Goal: Task Accomplishment & Management: Use online tool/utility

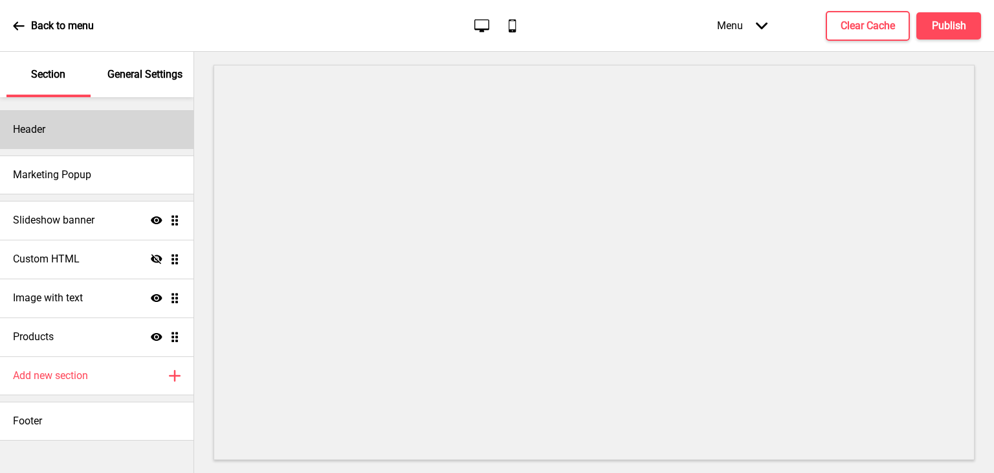
click at [68, 129] on div "Header" at bounding box center [97, 129] width 194 height 39
select select "Arsenal"
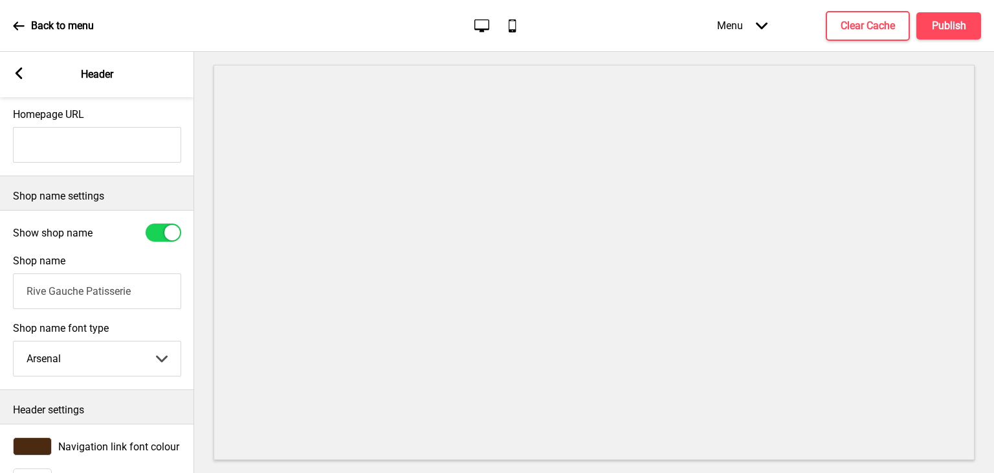
scroll to position [276, 0]
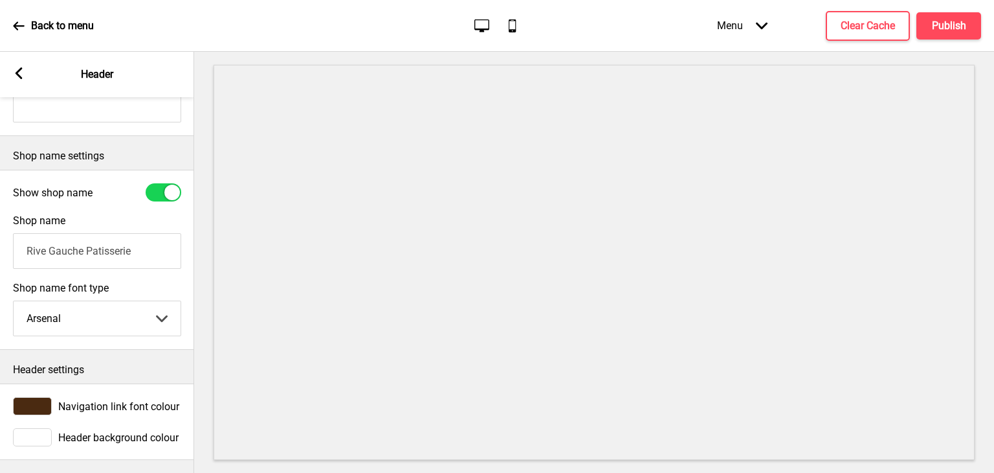
click at [21, 71] on rect at bounding box center [19, 73] width 12 height 12
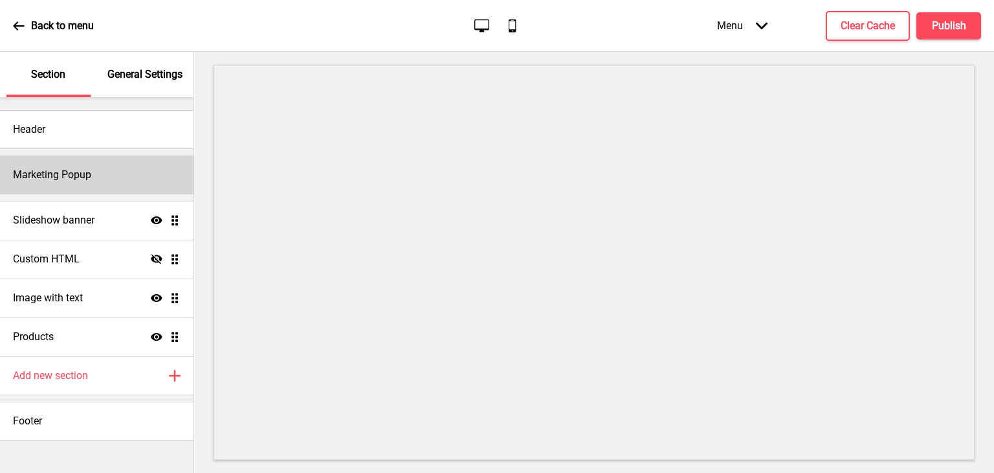
click at [69, 175] on h4 "Marketing Popup" at bounding box center [52, 175] width 78 height 14
select select "timeDelay"
select select "daily"
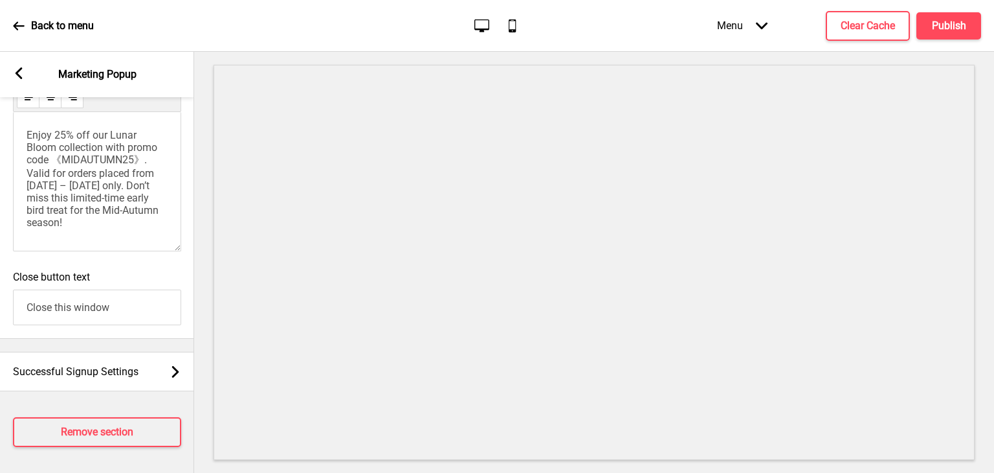
scroll to position [1011, 0]
click at [101, 425] on h4 "Remove section" at bounding box center [97, 432] width 73 height 14
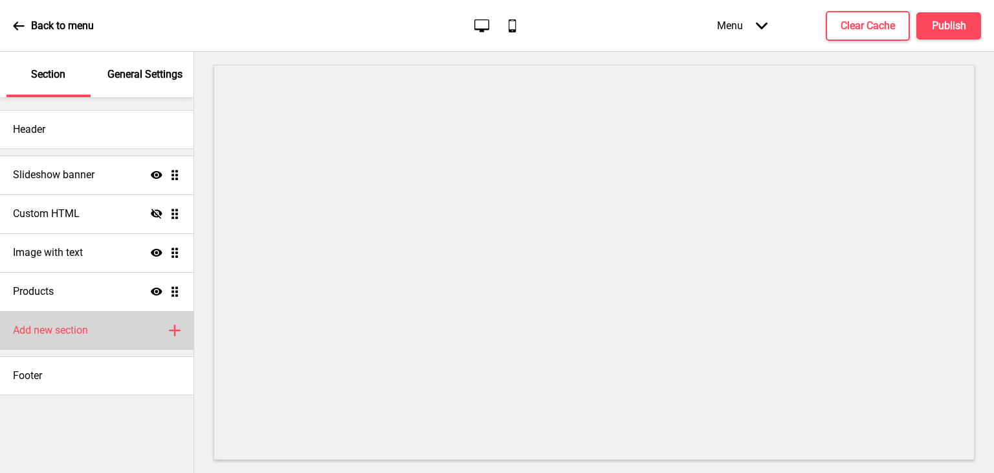
click at [86, 338] on div "Add new section Plus" at bounding box center [97, 330] width 194 height 39
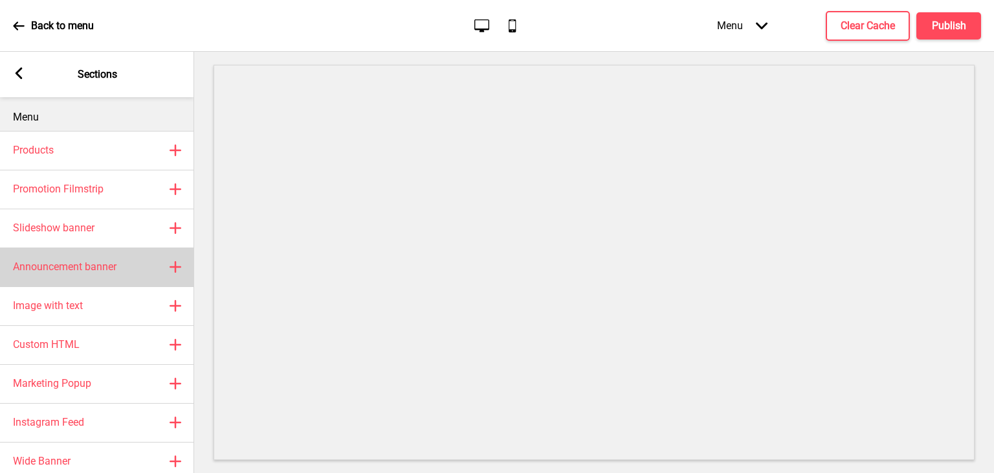
click at [90, 261] on h4 "Announcement banner" at bounding box center [65, 267] width 104 height 14
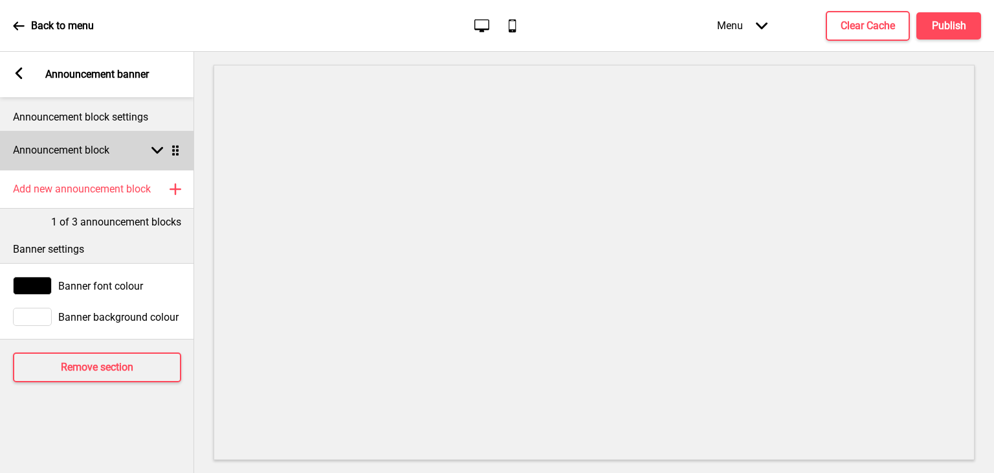
click at [138, 147] on div "Announcement block Arrow down Drag" at bounding box center [97, 150] width 194 height 39
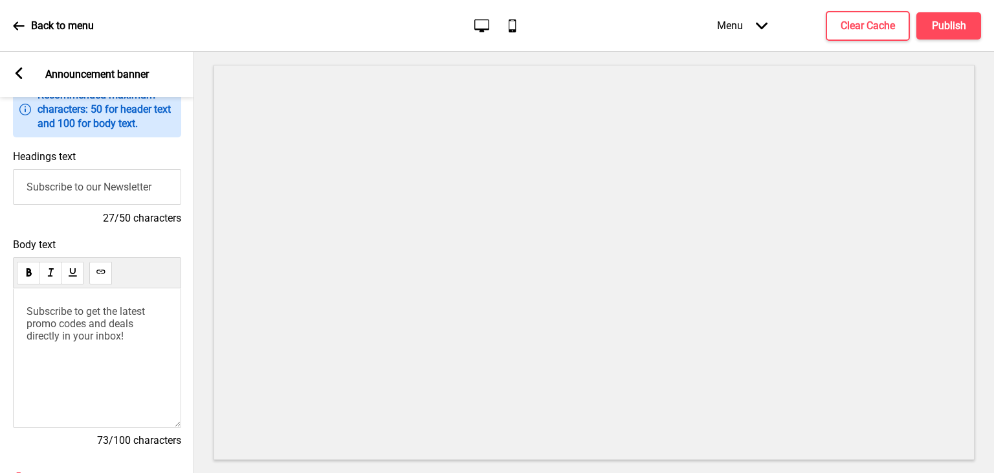
scroll to position [129, 0]
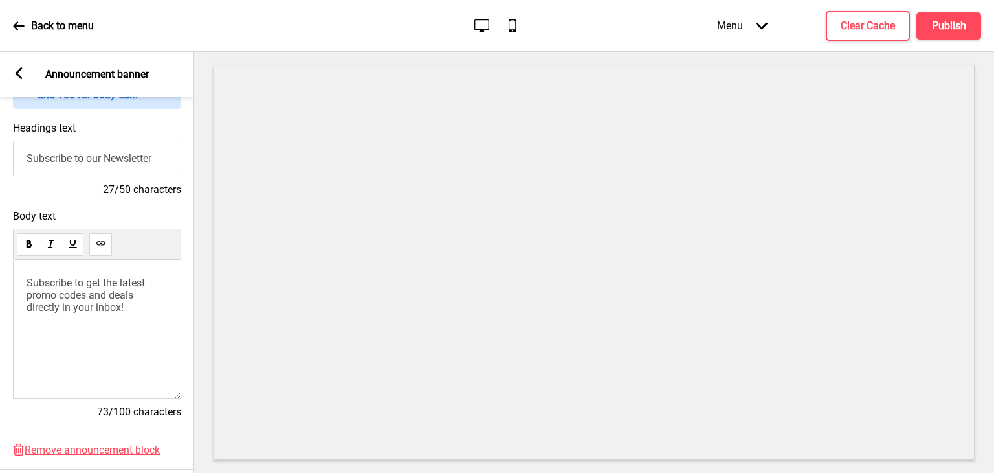
click at [25, 21] on div "Back to menu" at bounding box center [53, 25] width 81 height 35
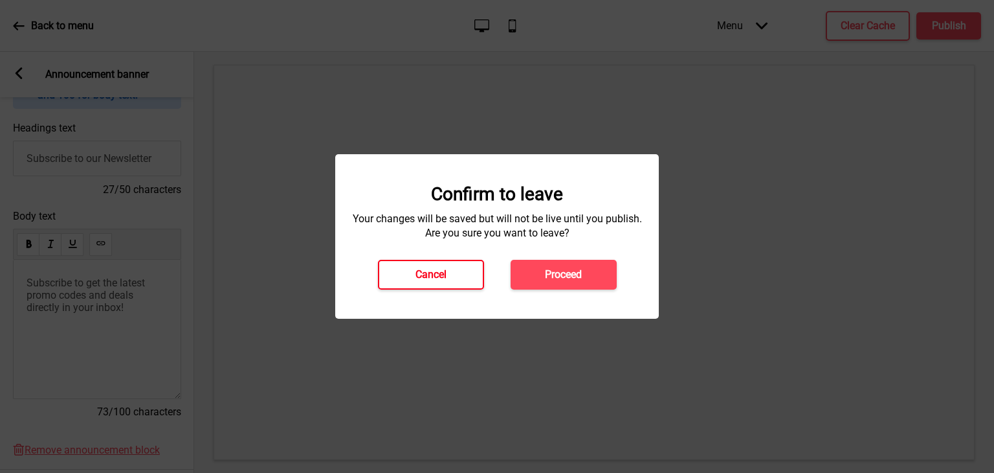
click at [450, 270] on button "Cancel" at bounding box center [431, 275] width 106 height 30
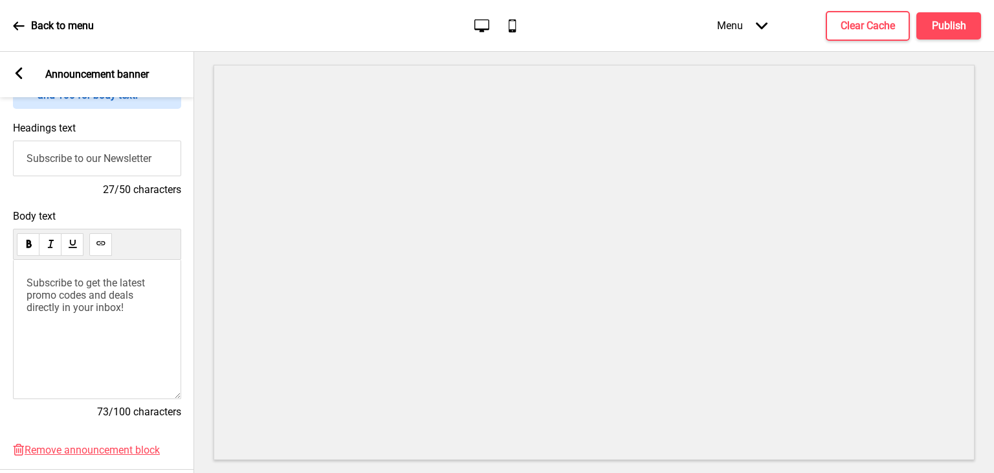
click at [26, 69] on div "Arrow left Announcement banner" at bounding box center [97, 74] width 194 height 45
click at [17, 74] on icon at bounding box center [19, 73] width 7 height 12
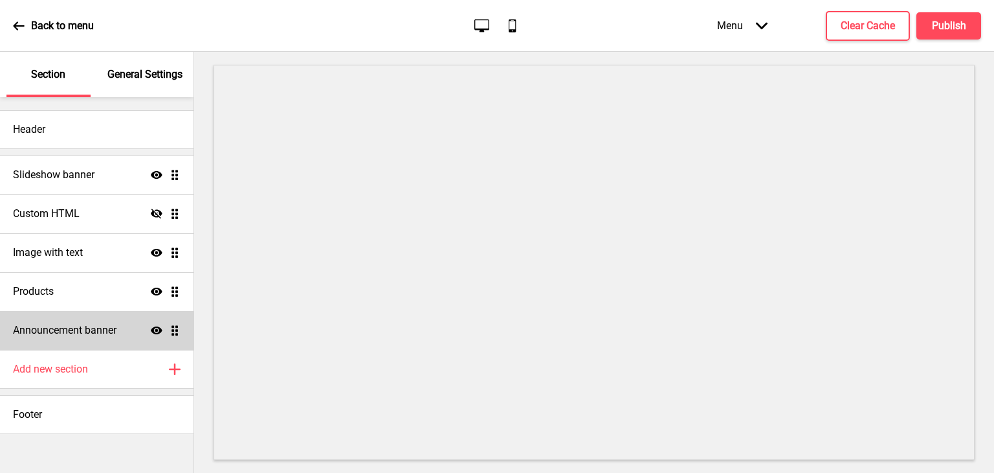
click at [91, 333] on h4 "Announcement banner" at bounding box center [65, 330] width 104 height 14
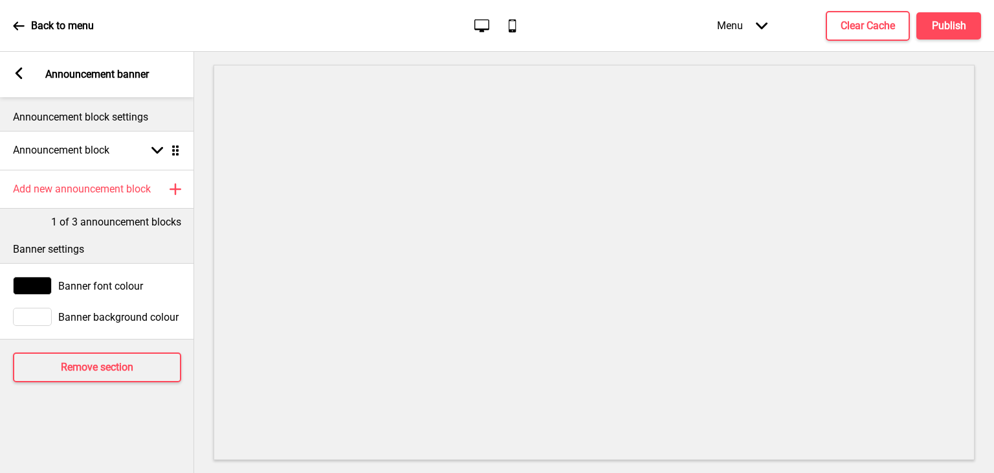
click at [18, 73] on rect at bounding box center [19, 73] width 12 height 12
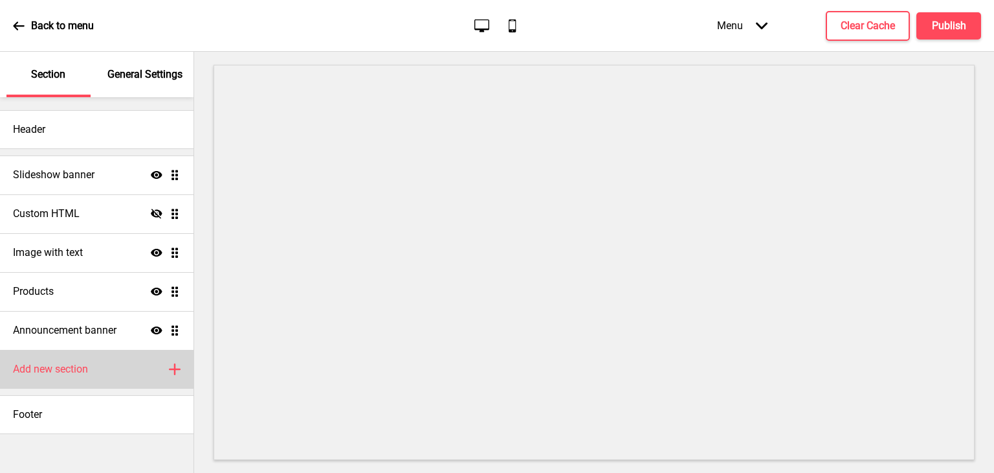
click at [98, 381] on div "Add new section Plus" at bounding box center [97, 369] width 194 height 39
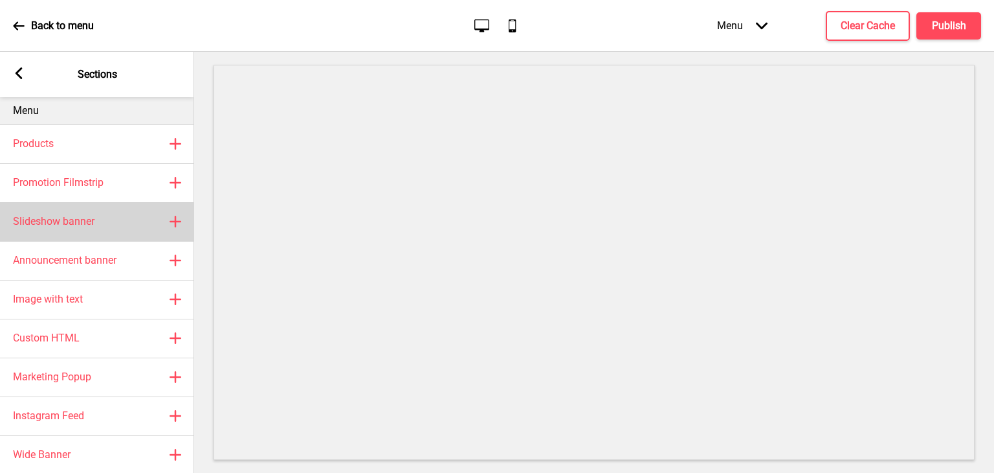
scroll to position [0, 0]
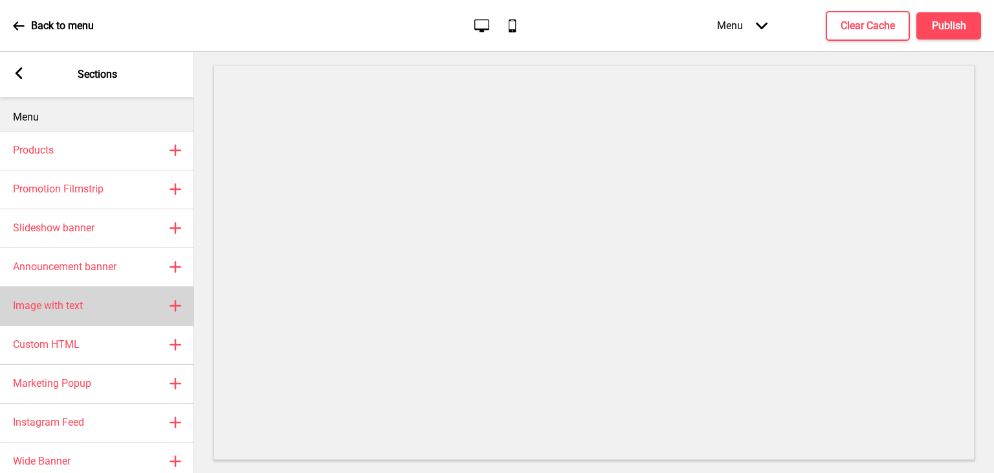
click at [101, 297] on div "Image with text Plus" at bounding box center [97, 305] width 194 height 39
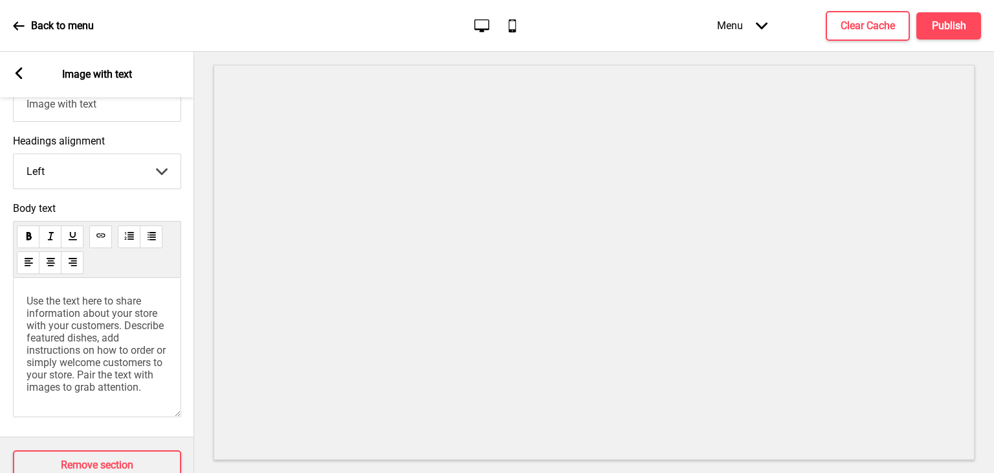
scroll to position [443, 0]
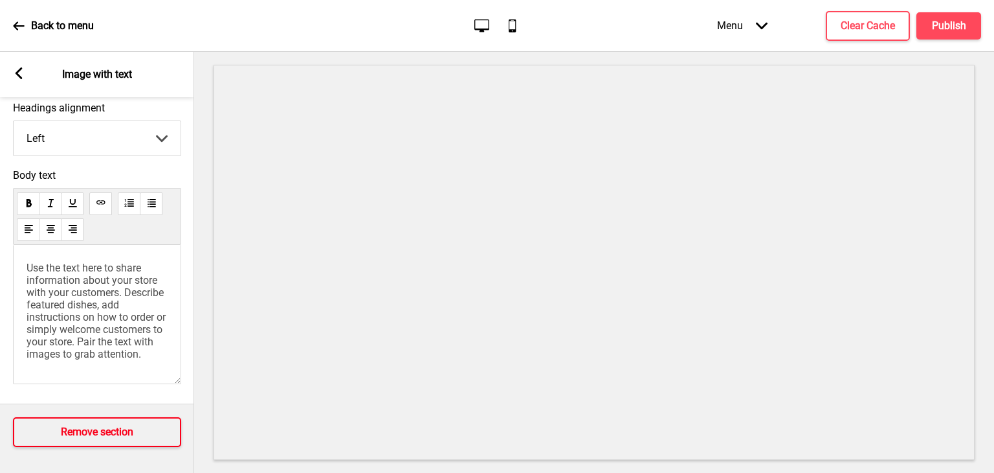
click at [94, 425] on h4 "Remove section" at bounding box center [97, 432] width 73 height 14
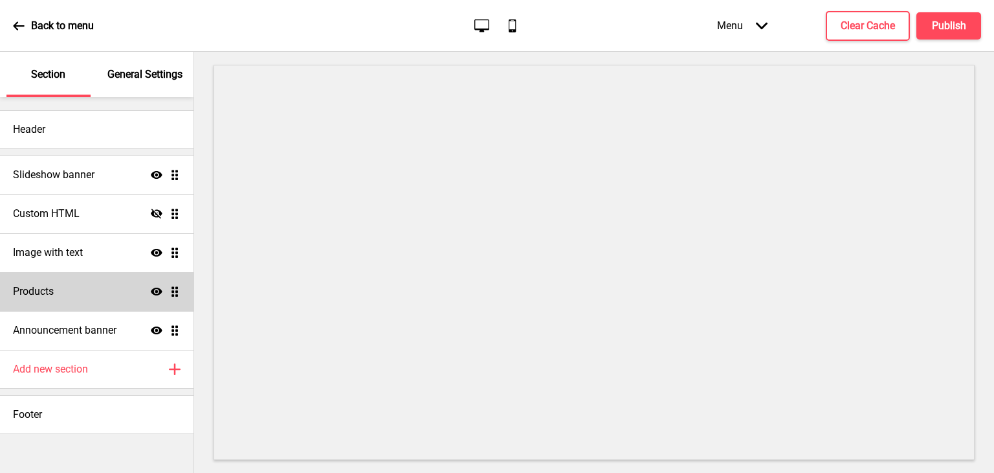
click at [83, 278] on div "Products Show Drag" at bounding box center [97, 291] width 194 height 39
select select "list"
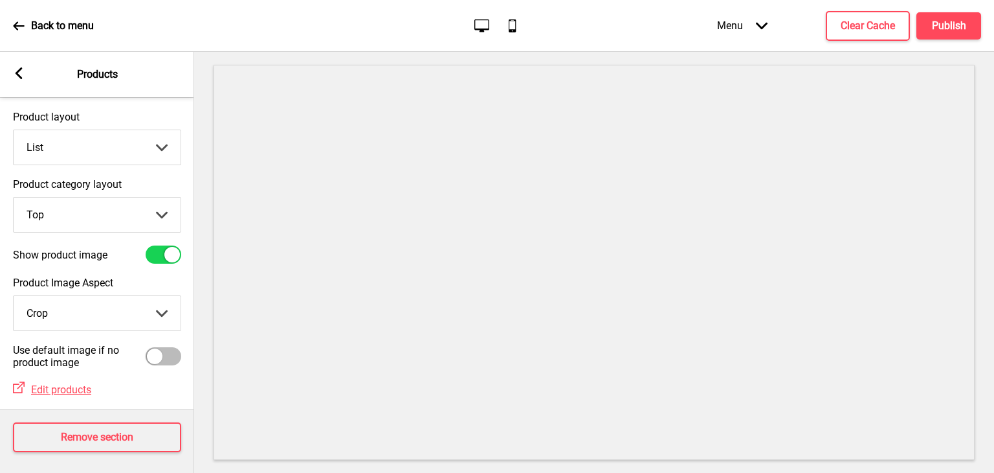
scroll to position [49, 0]
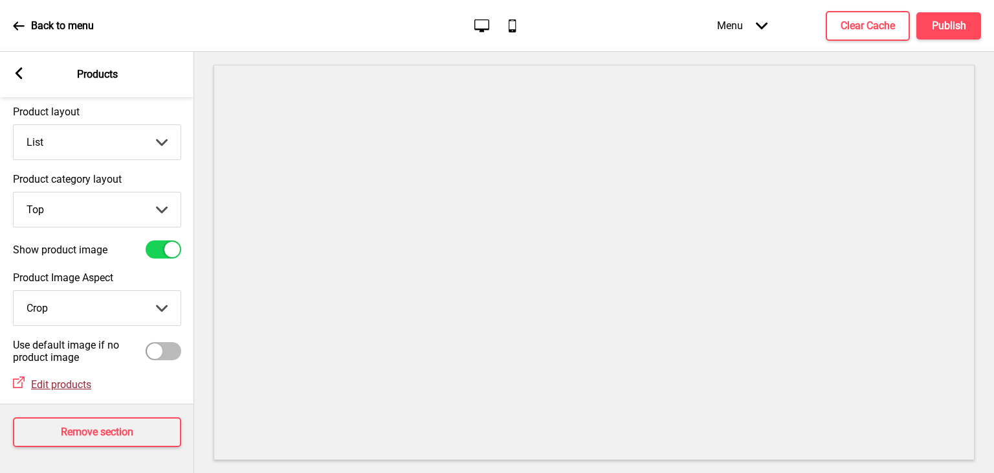
click at [69, 378] on span "Edit products" at bounding box center [61, 384] width 60 height 12
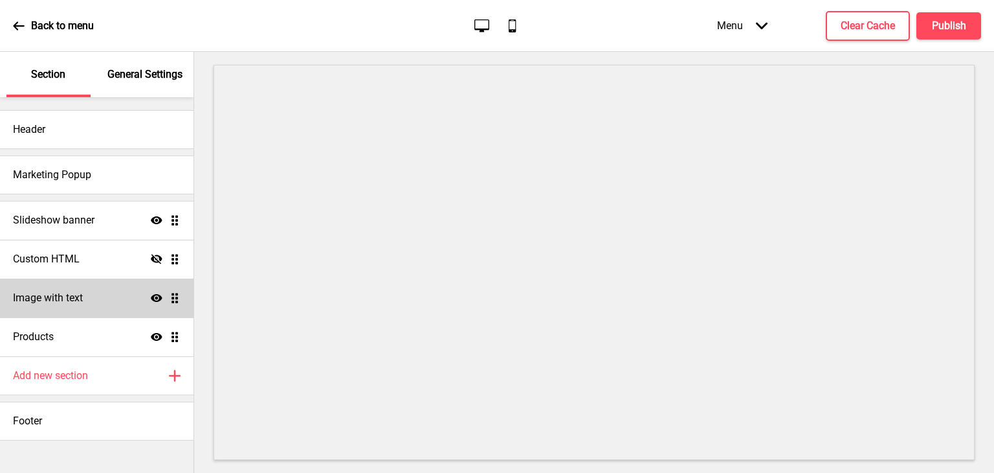
click at [62, 301] on h4 "Image with text" at bounding box center [48, 298] width 70 height 14
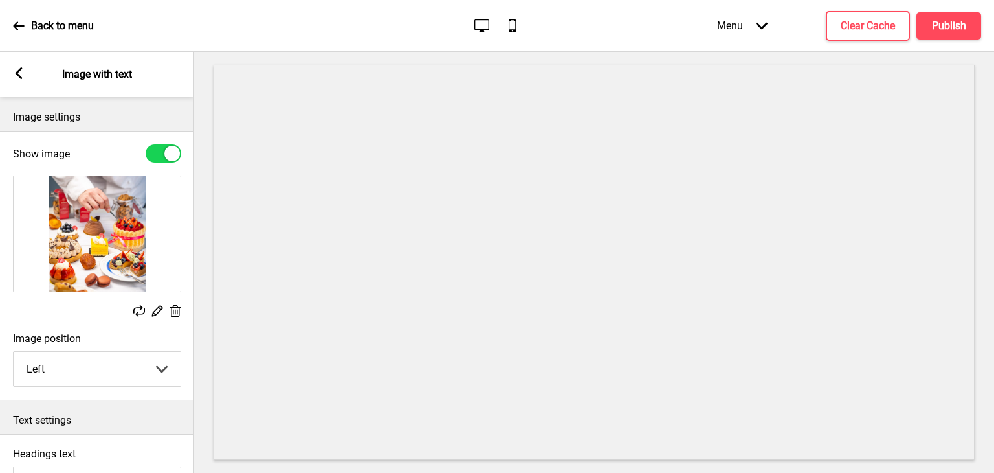
click at [20, 80] on div "Arrow left" at bounding box center [19, 74] width 12 height 14
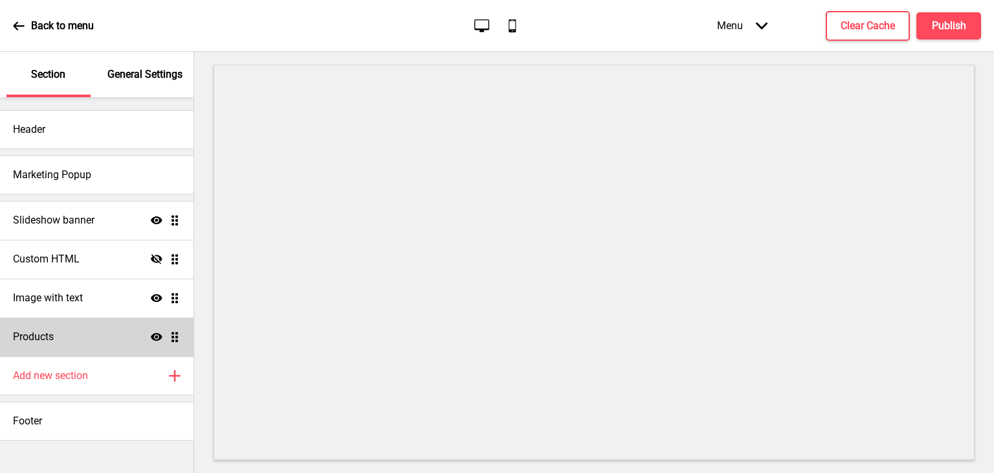
click at [82, 335] on div "Products Show Drag" at bounding box center [97, 336] width 194 height 39
select select "list"
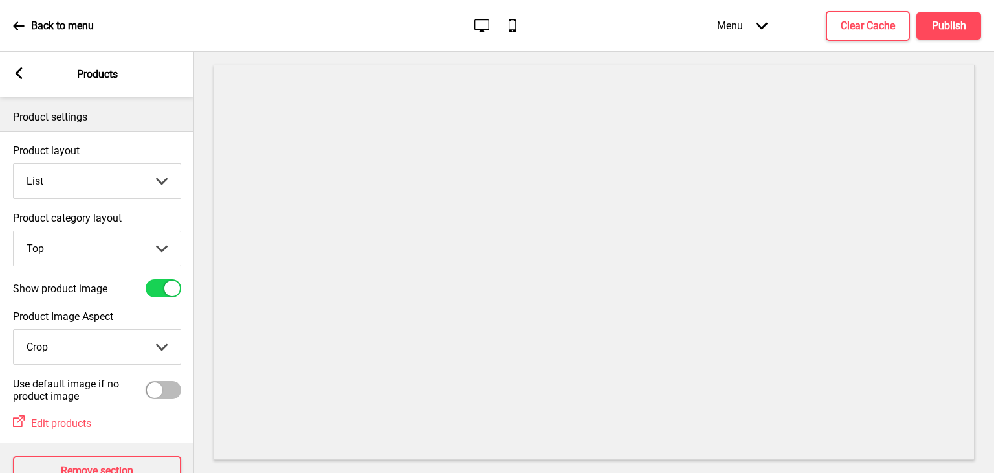
scroll to position [49, 0]
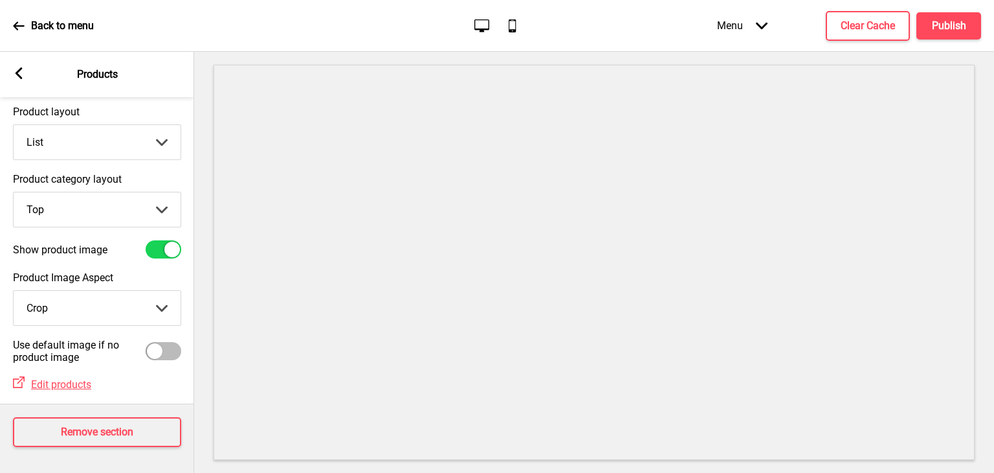
click at [90, 296] on select "Crop Natural" at bounding box center [97, 308] width 167 height 34
click at [90, 297] on select "Crop Natural" at bounding box center [97, 308] width 167 height 34
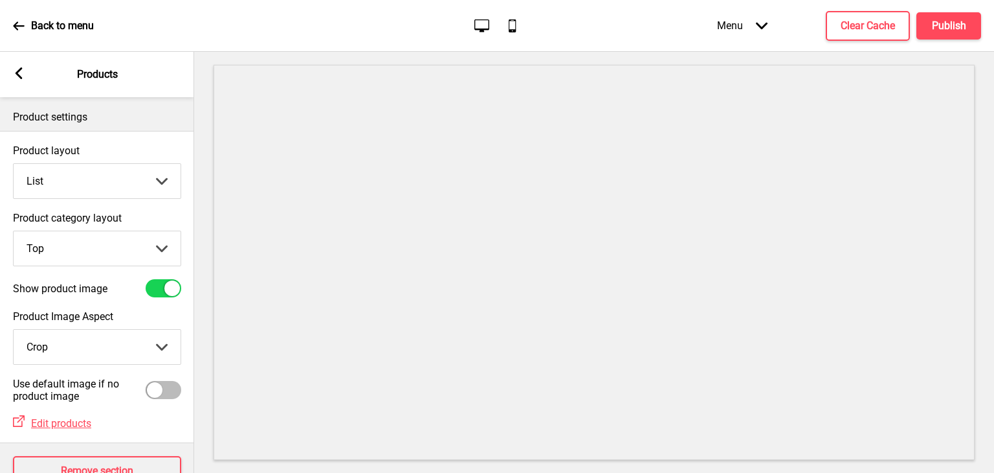
click at [18, 81] on div "Arrow left" at bounding box center [19, 74] width 12 height 14
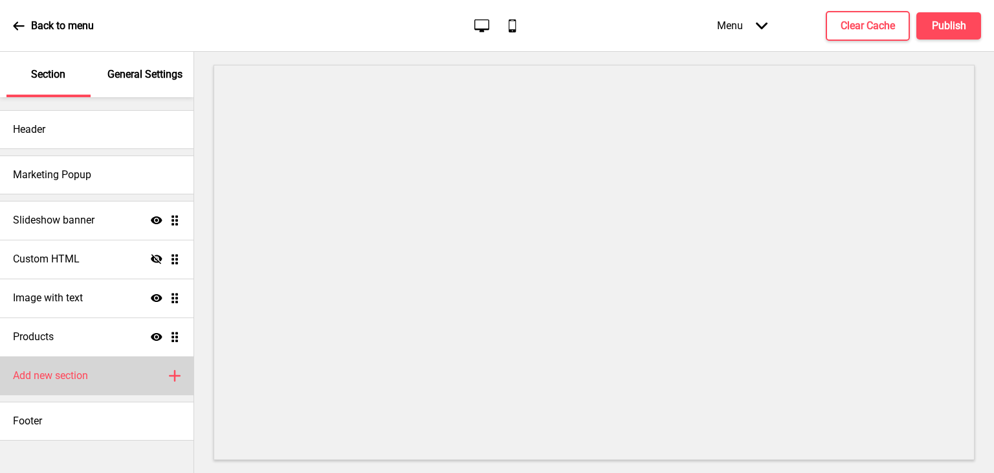
click at [84, 370] on h4 "Add new section" at bounding box center [50, 375] width 75 height 14
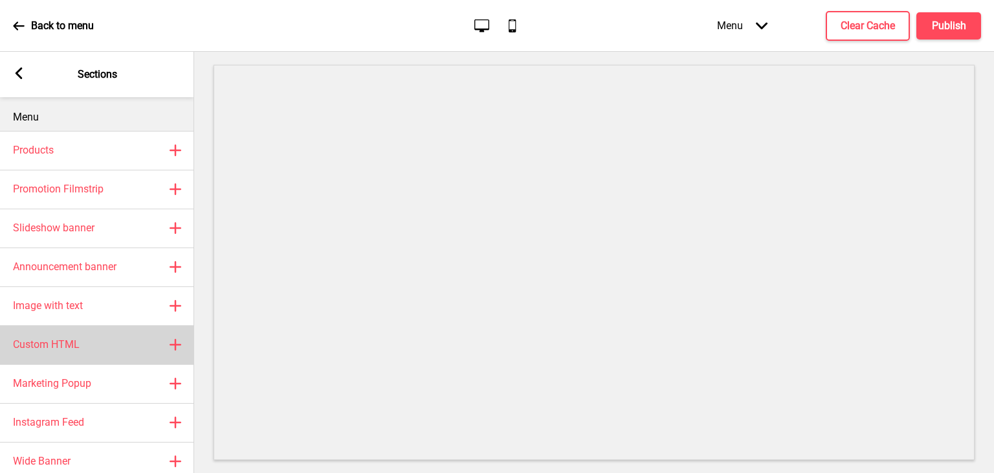
click at [74, 353] on div "Custom HTML Plus" at bounding box center [97, 344] width 194 height 39
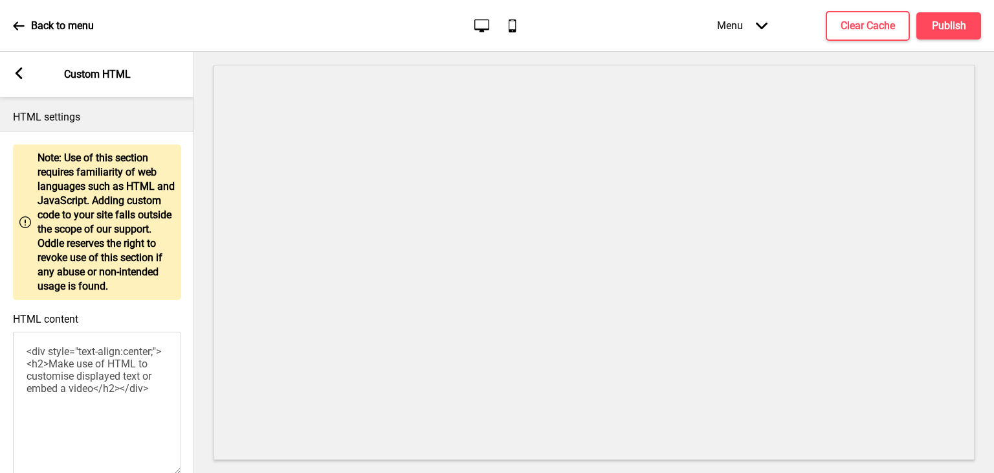
click at [21, 63] on div "Arrow left Custom HTML" at bounding box center [97, 74] width 194 height 45
click at [26, 62] on div "Arrow left Custom HTML" at bounding box center [97, 74] width 194 height 45
click at [19, 71] on icon at bounding box center [19, 73] width 7 height 12
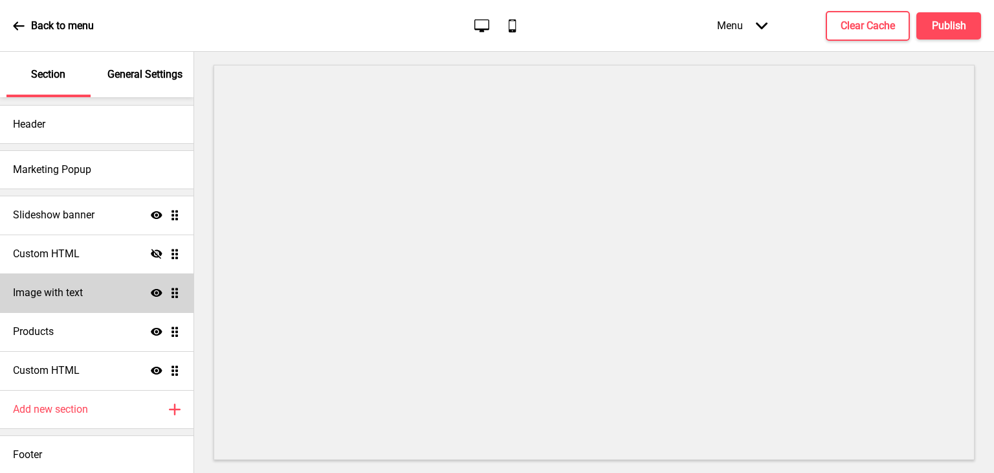
scroll to position [6, 0]
